Goal: Information Seeking & Learning: Check status

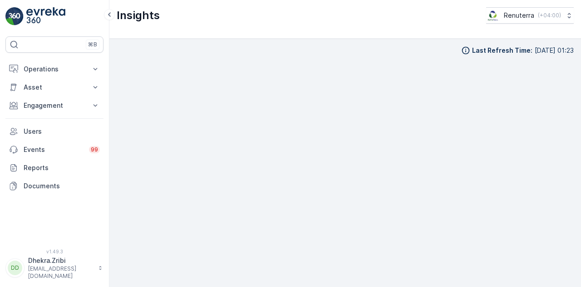
scroll to position [20, 0]
click at [87, 72] on button "Operations" at bounding box center [54, 69] width 98 height 18
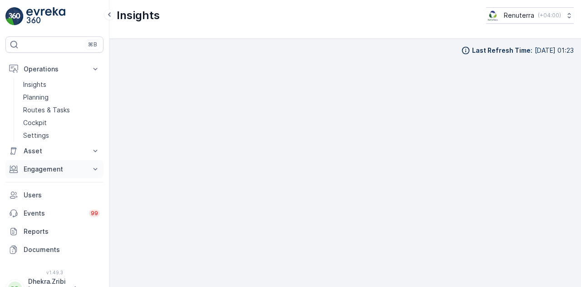
click at [89, 168] on button "Engagement" at bounding box center [54, 169] width 98 height 18
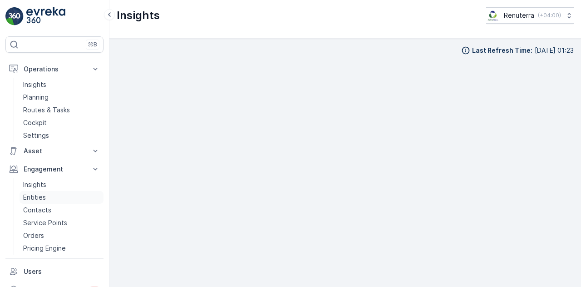
click at [60, 200] on link "Entities" at bounding box center [62, 197] width 84 height 13
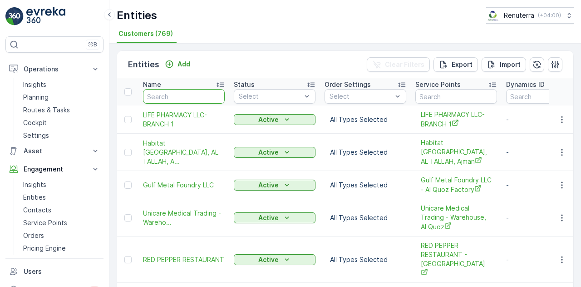
click at [173, 91] on input "text" at bounding box center [184, 96] width 82 height 15
type input "uto"
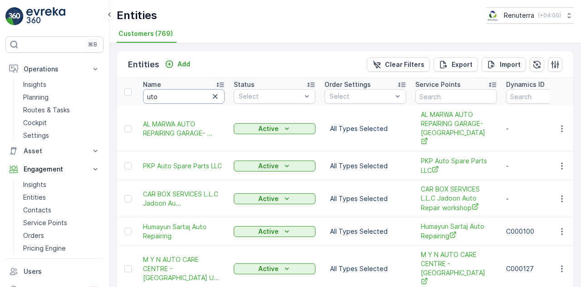
scroll to position [140, 0]
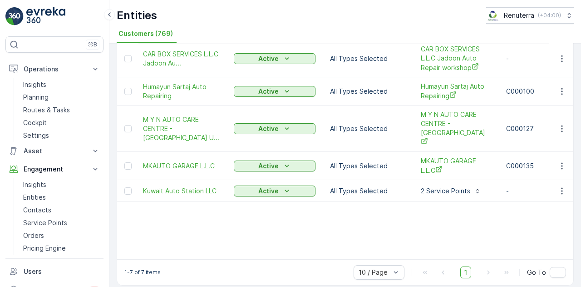
drag, startPoint x: 581, startPoint y: 186, endPoint x: 311, endPoint y: 223, distance: 272.8
type textarea "[DATE] 18:03 [DATE] 17:40"
click at [311, 223] on div "Entities Add Clear Filters Export Import Name uto Status Select Order Settings …" at bounding box center [345, 164] width 472 height 243
click at [311, 223] on table "Name uto Status Select Order Settings Select Service Points Dynamics ID Creatio…" at bounding box center [507, 98] width 780 height 321
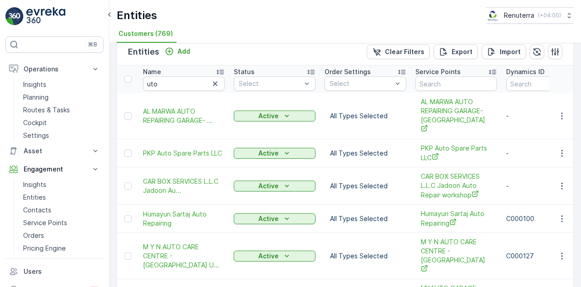
scroll to position [0, 0]
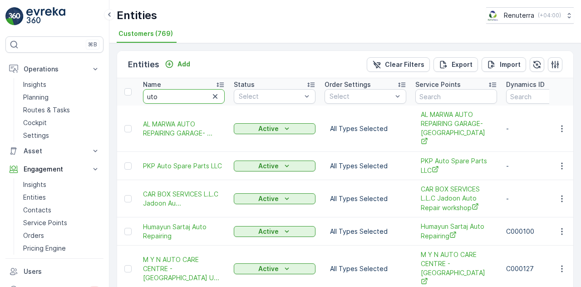
click at [193, 100] on input "uto" at bounding box center [184, 96] width 82 height 15
type input "utmost"
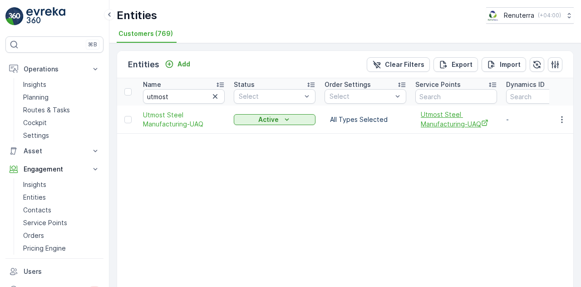
click at [480, 122] on span "Utmost Steel Manufacturing-UAQ" at bounding box center [456, 119] width 71 height 19
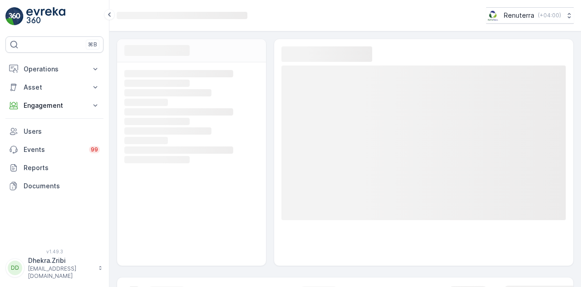
scroll to position [20, 0]
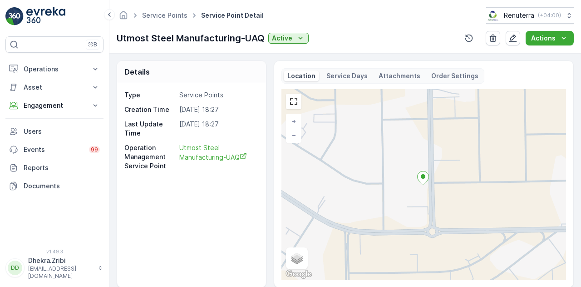
click at [395, 75] on p "Attachments" at bounding box center [400, 75] width 42 height 9
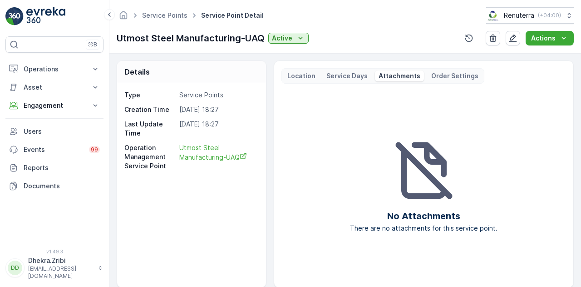
click at [302, 76] on p "Location" at bounding box center [301, 75] width 28 height 9
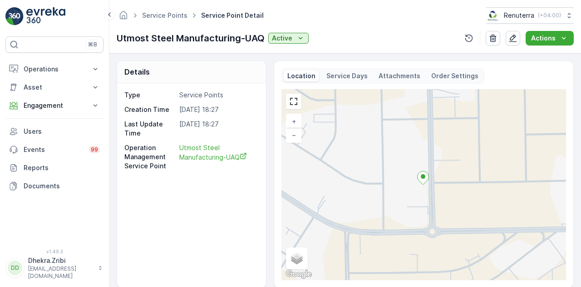
click at [228, 219] on div "Type Service Points Creation Time [DATE] 18:27 Last Update Time [DATE] 18:27 Op…" at bounding box center [191, 185] width 149 height 204
drag, startPoint x: 581, startPoint y: 69, endPoint x: 581, endPoint y: 120, distance: 51.8
click at [581, 120] on div "Details Type Service Points Creation Time [DATE] 18:27 Last Update Time [DATE] …" at bounding box center [345, 169] width 472 height 233
click at [237, 209] on div "Type Service Points Creation Time 01.09.2025 18:27 Last Update Time 01.09.2025 …" at bounding box center [191, 185] width 149 height 204
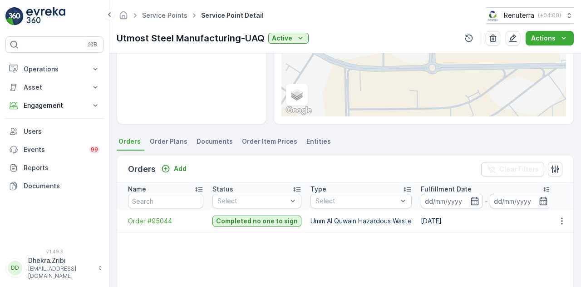
scroll to position [182, 0]
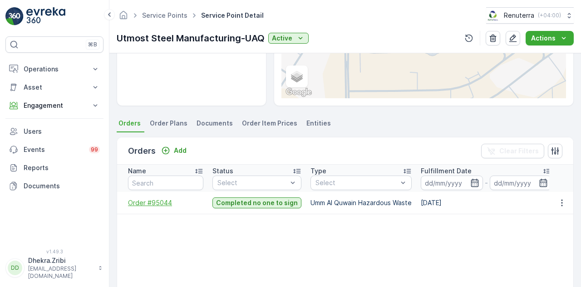
click at [162, 200] on span "Order #95044" at bounding box center [165, 202] width 75 height 9
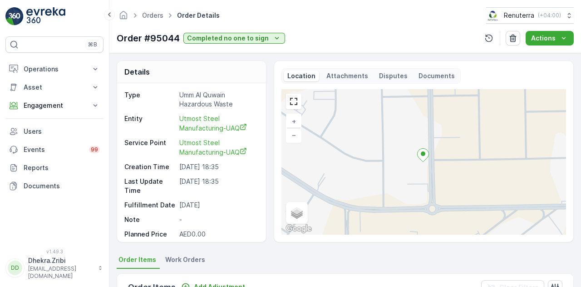
click at [337, 78] on p "Attachments" at bounding box center [348, 75] width 42 height 9
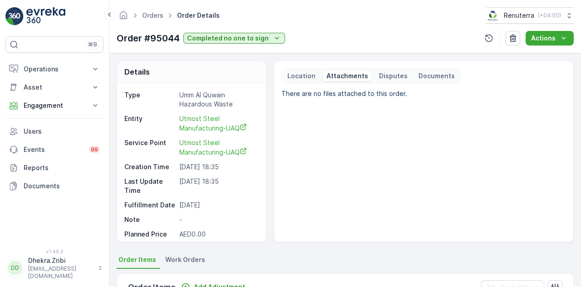
click at [301, 75] on p "Location" at bounding box center [301, 75] width 28 height 9
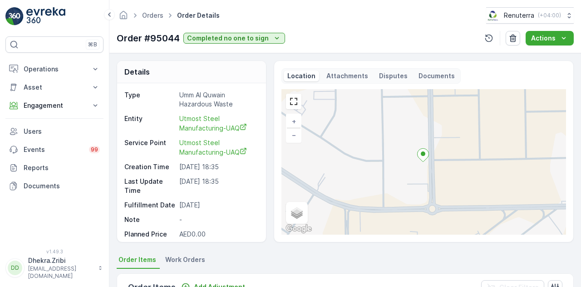
drag, startPoint x: 266, startPoint y: 199, endPoint x: 277, endPoint y: 250, distance: 52.1
type textarea "Note - Planned Price AED0.00 Total Actual Price AED0.00 Location Attachments Di…"
click at [277, 250] on div "Details Type Umm Al Quwain Hazardous Waste Entity Utmost Steel Manufacturing-UA…" at bounding box center [345, 169] width 472 height 233
click at [273, 248] on div "Details Type Umm Al Quwain Hazardous Waste Entity Utmost Steel Manufacturing-UA…" at bounding box center [345, 169] width 472 height 233
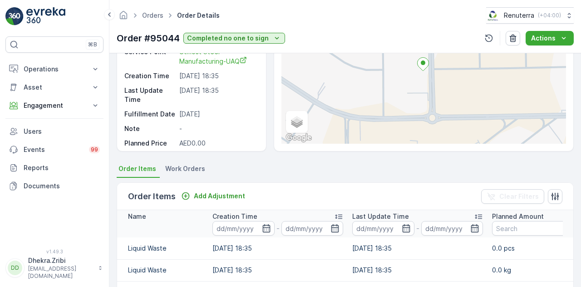
scroll to position [91, 0]
